Goal: Transaction & Acquisition: Purchase product/service

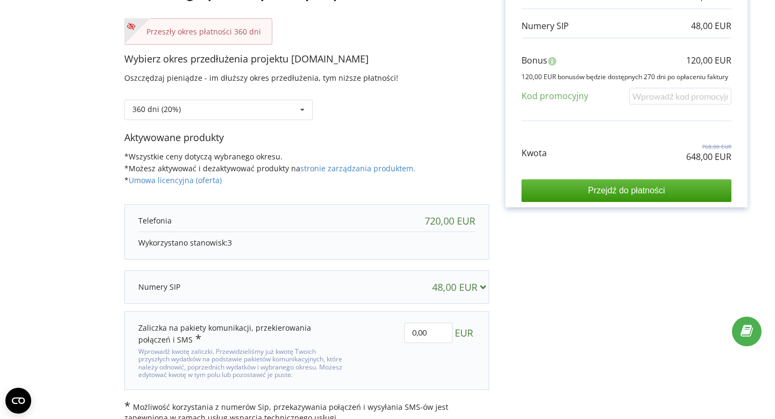
scroll to position [172, 0]
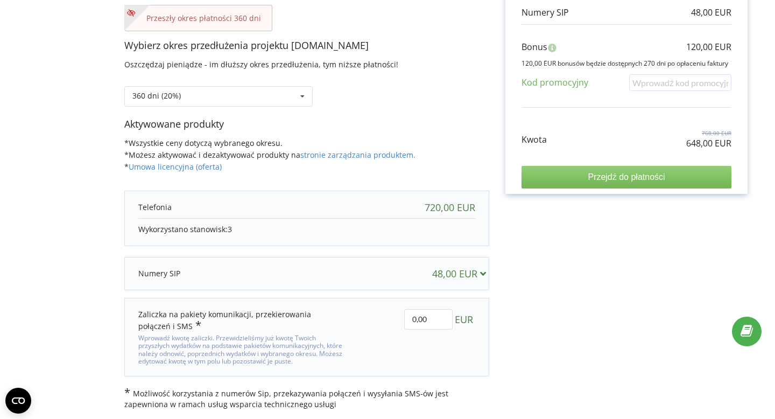
click at [562, 182] on input "Przejdź do płatności" at bounding box center [627, 177] width 210 height 23
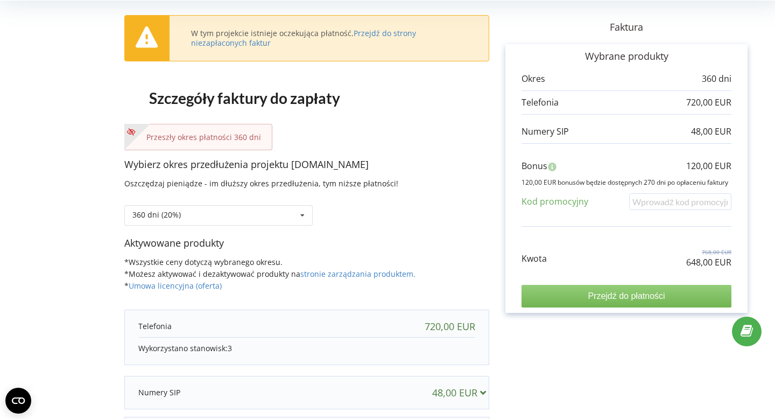
scroll to position [0, 0]
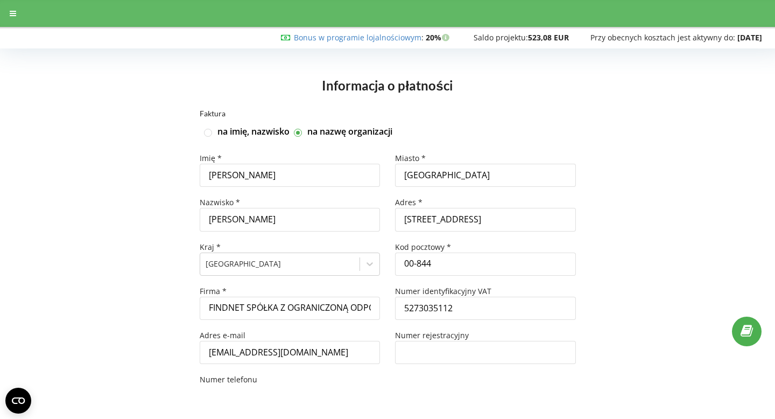
type input "+49"
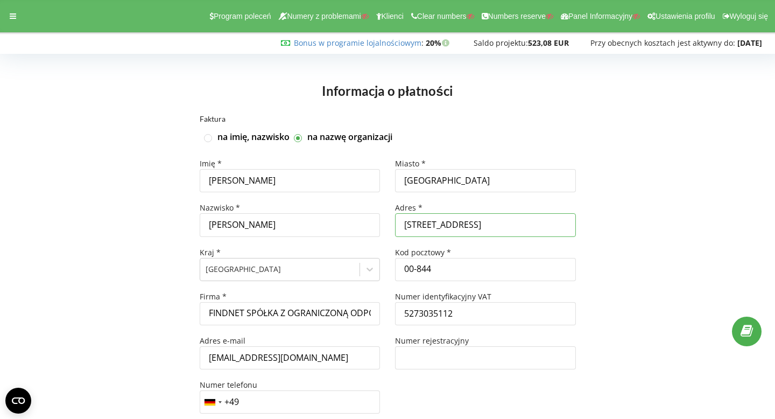
click at [475, 228] on input "Grzybowska 80" at bounding box center [485, 224] width 181 height 23
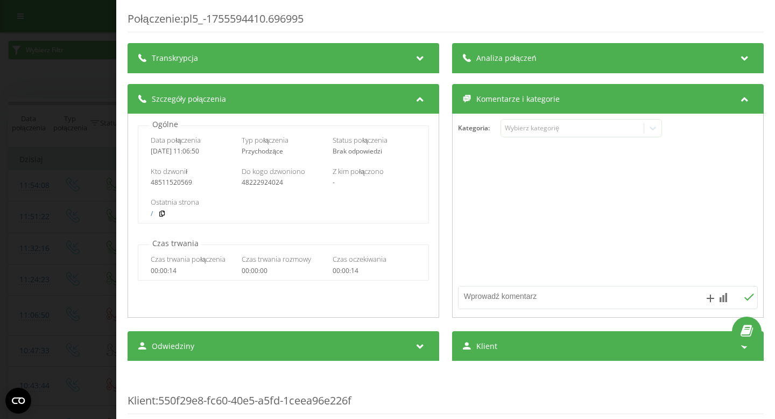
click at [55, 52] on div "Połączenie : pl5_-1755594410.696995 Transkrypcja Aby móc analizować przyszłe po…" at bounding box center [387, 209] width 775 height 419
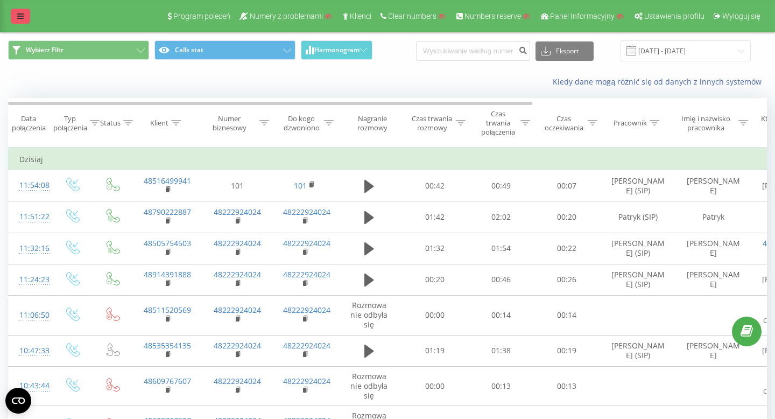
click at [23, 23] on link at bounding box center [20, 16] width 19 height 15
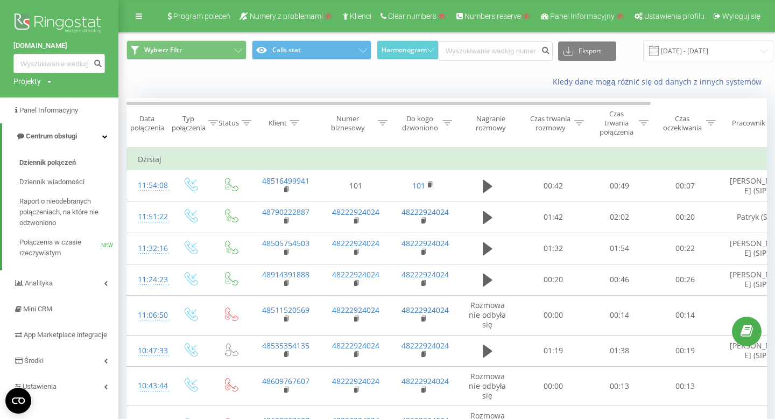
click at [30, 79] on div "Projekty" at bounding box center [26, 81] width 27 height 11
click at [49, 94] on input "text" at bounding box center [44, 98] width 54 height 16
paste input "pleso.me"
type input "pleso.me"
click at [82, 98] on link "Wyszukiwanie" at bounding box center [97, 98] width 53 height 16
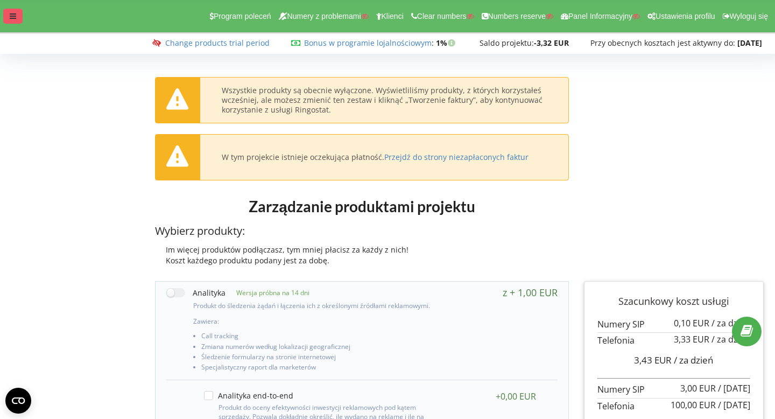
click at [11, 16] on icon at bounding box center [13, 16] width 6 height 8
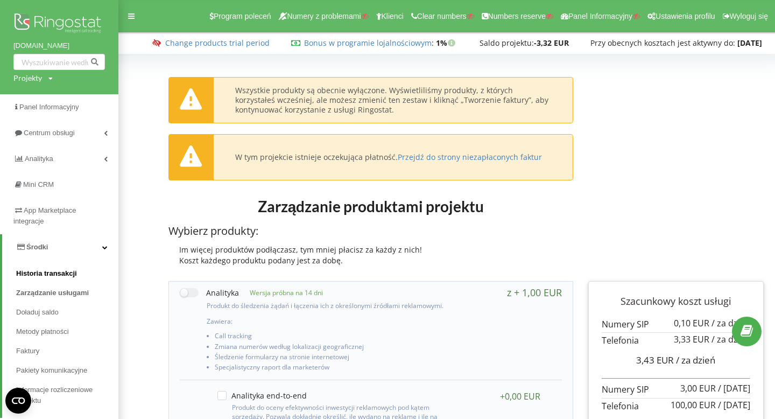
click at [57, 276] on span "Historia transakcji" at bounding box center [46, 273] width 61 height 11
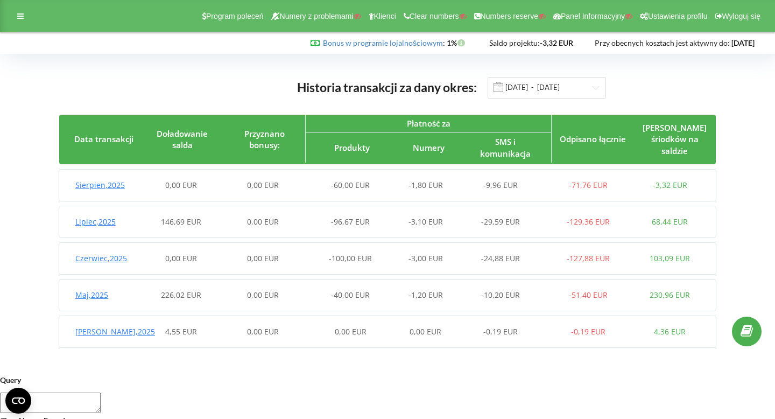
click at [100, 182] on span "Sierpien , 2025" at bounding box center [100, 185] width 50 height 10
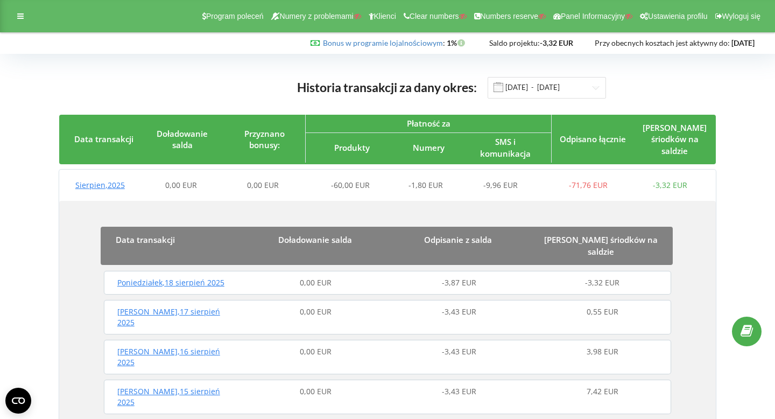
scroll to position [40, 0]
